Goal: Task Accomplishment & Management: Manage account settings

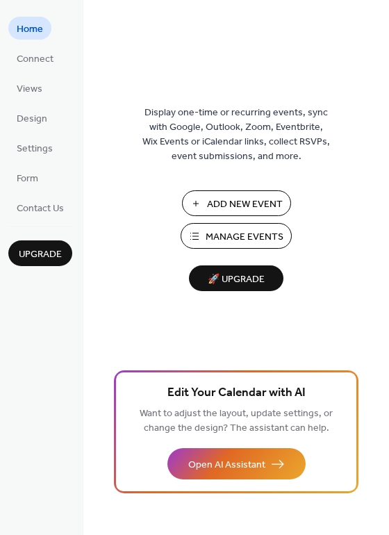
click at [233, 236] on span "Manage Events" at bounding box center [245, 237] width 78 height 15
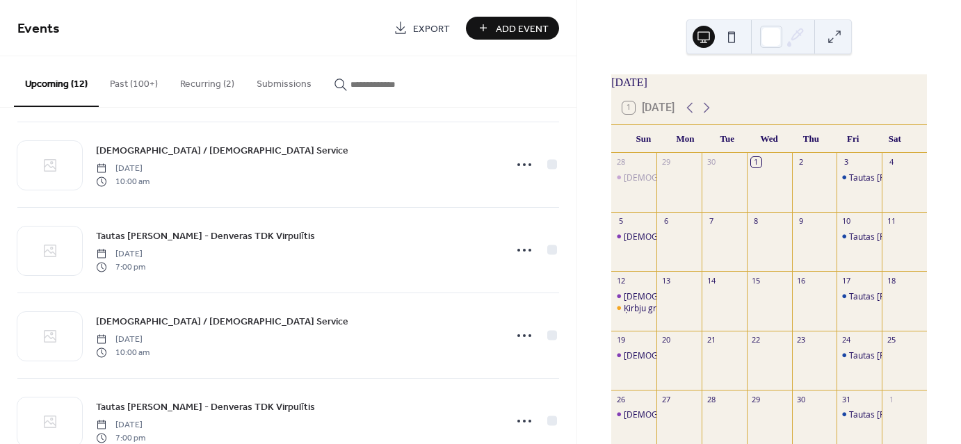
scroll to position [729, 0]
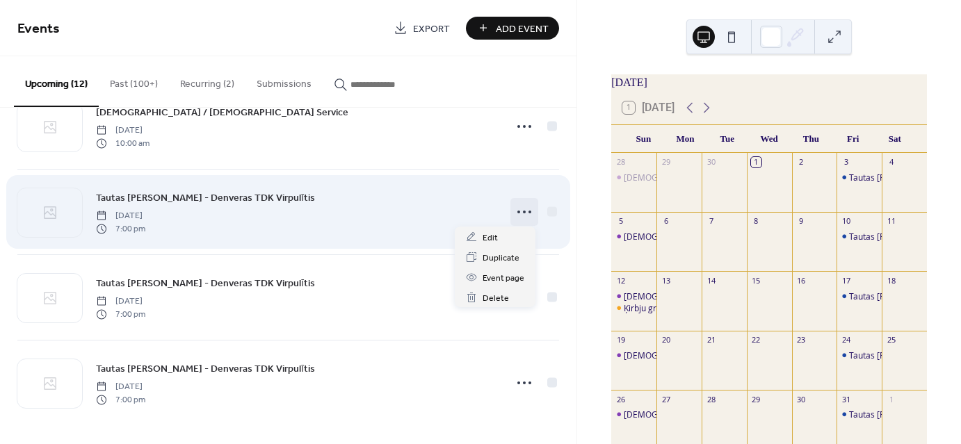
click at [517, 211] on icon at bounding box center [524, 212] width 22 height 22
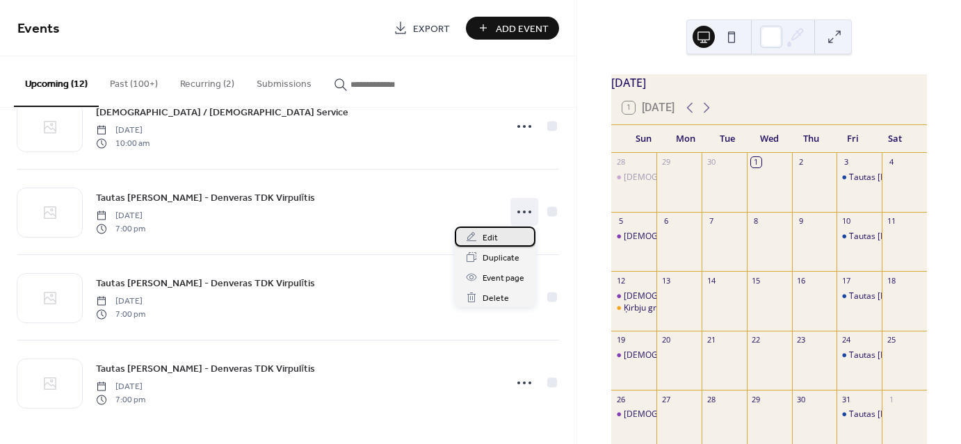
click at [494, 234] on span "Edit" at bounding box center [490, 238] width 15 height 15
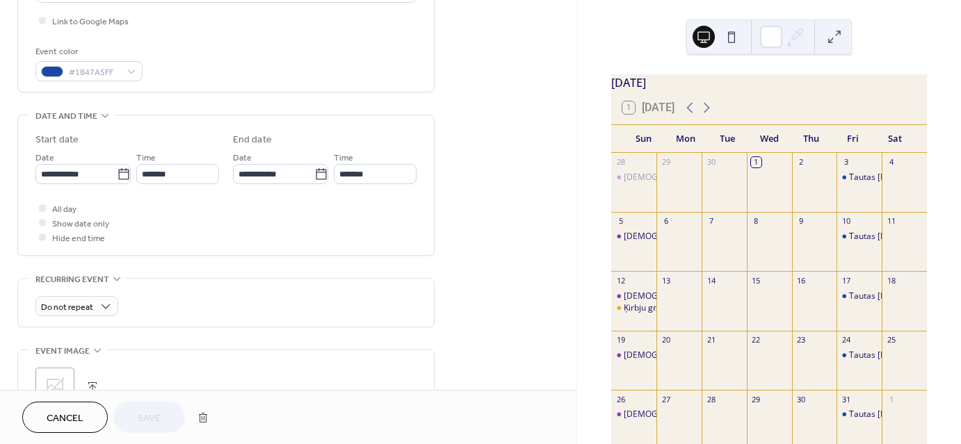
scroll to position [348, 0]
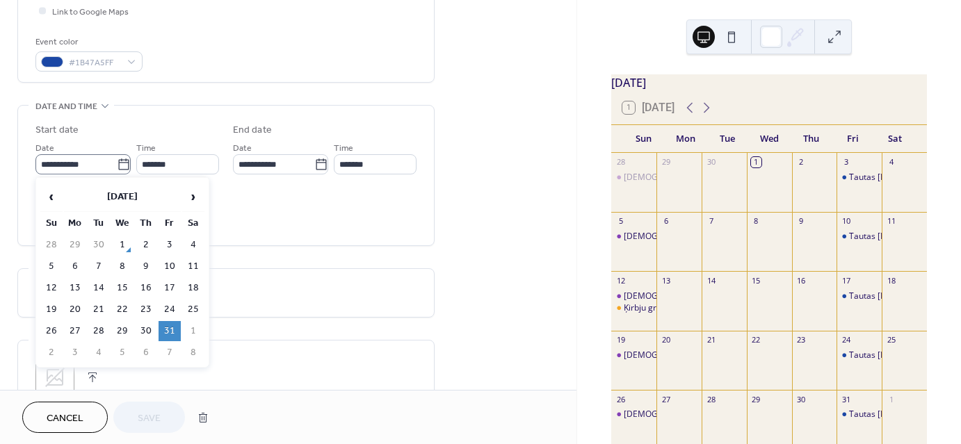
click at [120, 165] on icon at bounding box center [124, 165] width 14 height 14
click at [117, 165] on input "**********" at bounding box center [75, 164] width 81 height 20
